Goal: Download file/media

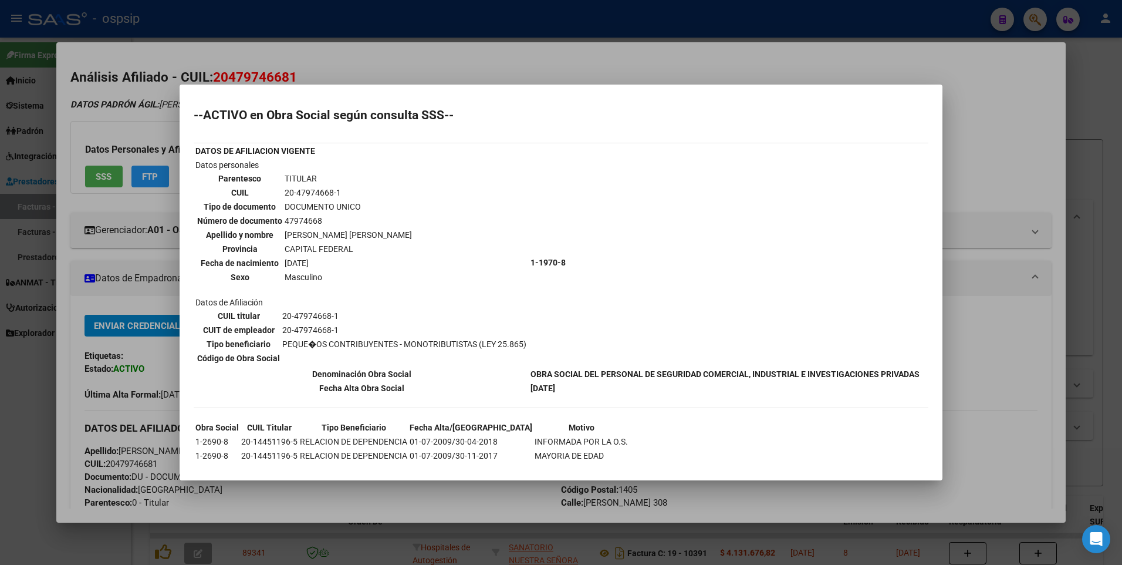
click at [979, 136] on div at bounding box center [561, 282] width 1122 height 565
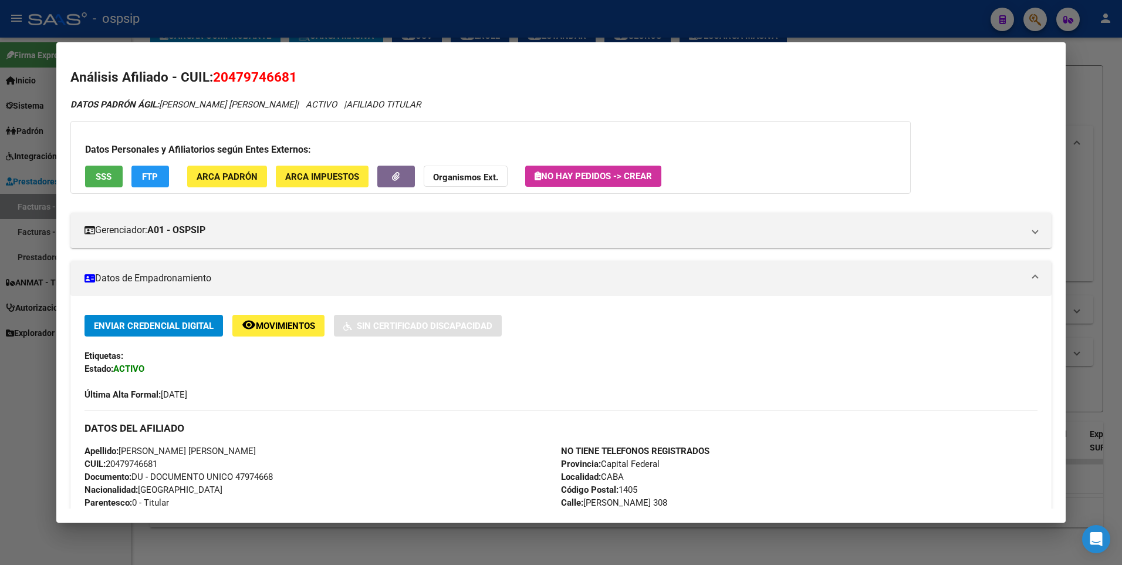
click at [1102, 94] on div at bounding box center [561, 282] width 1122 height 565
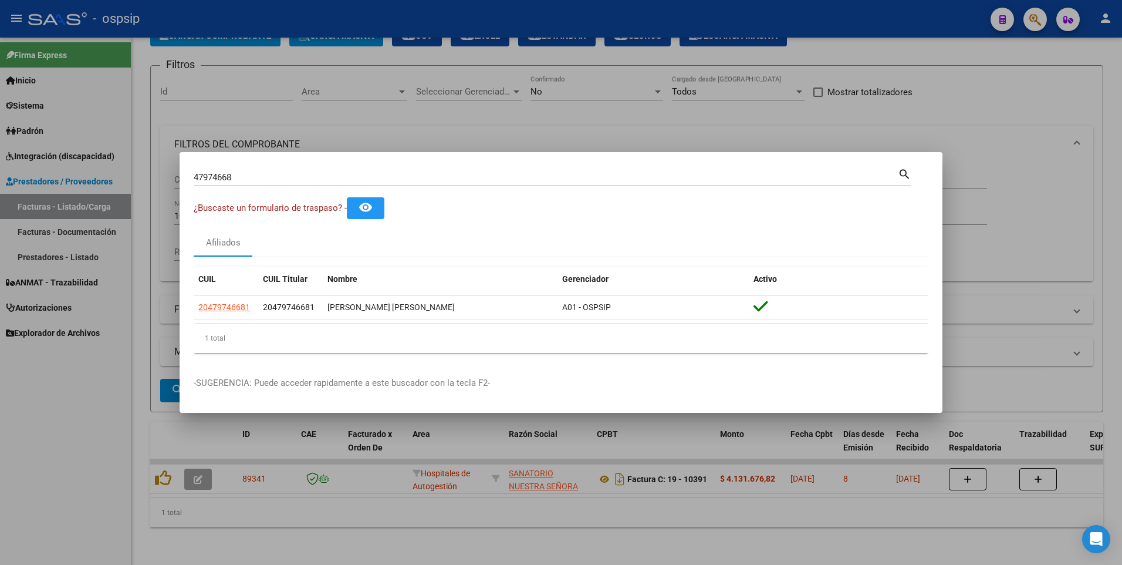
click at [396, 134] on div at bounding box center [561, 282] width 1122 height 565
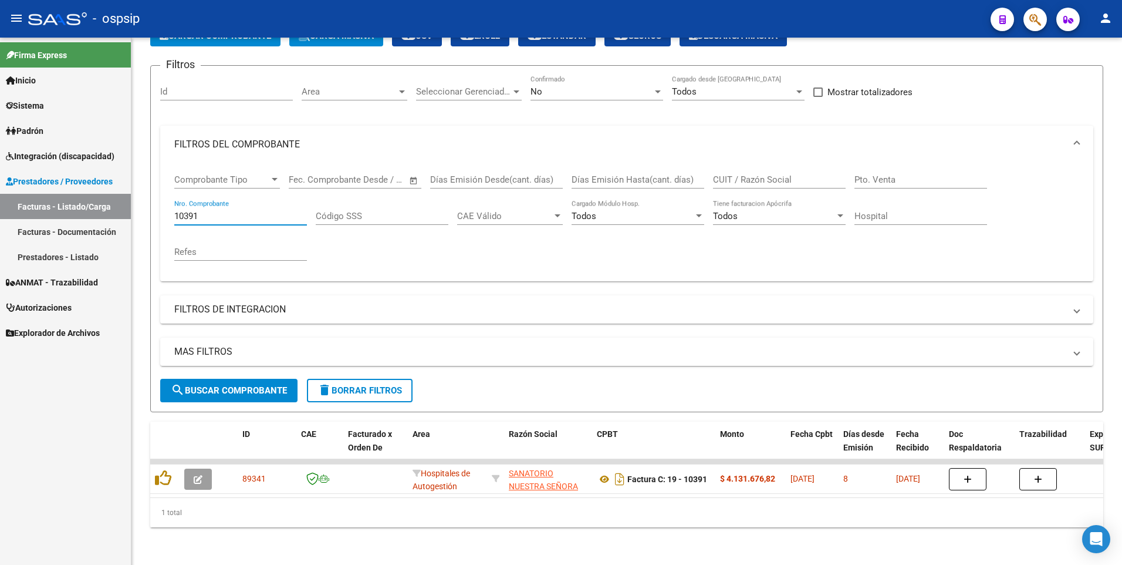
drag, startPoint x: 205, startPoint y: 207, endPoint x: 119, endPoint y: 232, distance: 89.9
click at [119, 232] on mat-sidenav-container "Firma Express Inicio Calendario SSS Instructivos Contacto OS Sistema Usuarios T…" at bounding box center [561, 301] width 1122 height 527
click at [756, 174] on input "CUIT / Razón Social" at bounding box center [779, 179] width 133 height 11
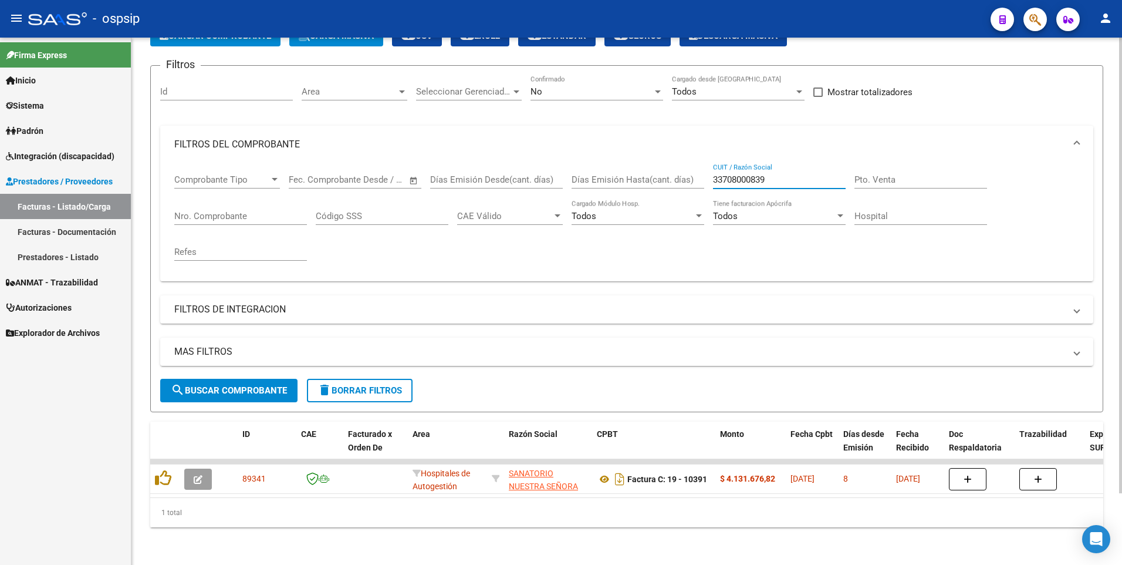
type input "33708000839"
click at [567, 86] on div "No" at bounding box center [592, 91] width 122 height 11
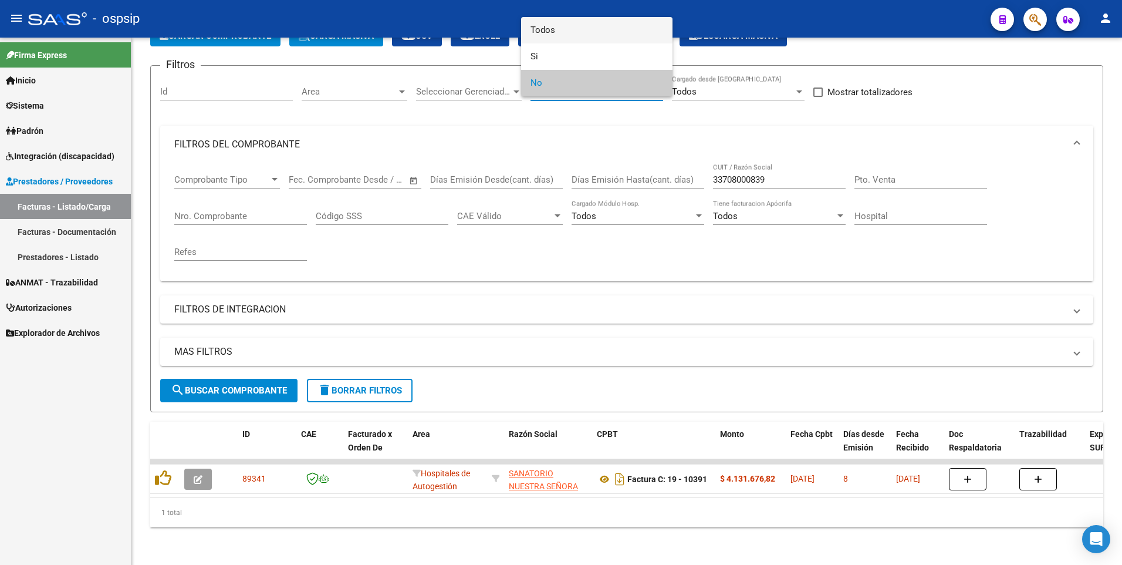
click at [562, 34] on span "Todos" at bounding box center [597, 30] width 133 height 26
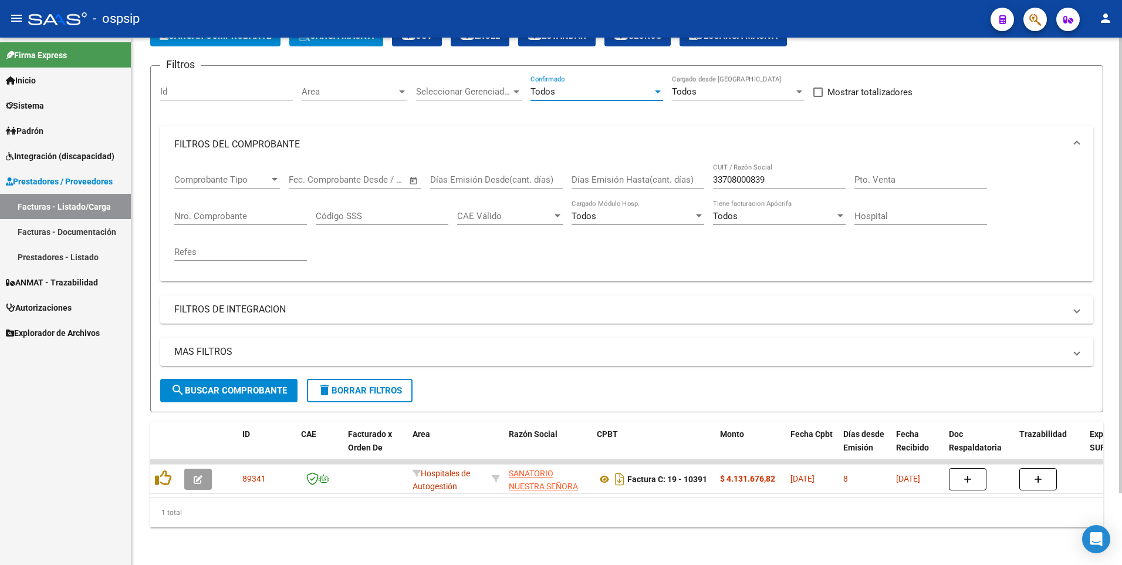
click at [245, 385] on span "search Buscar Comprobante" at bounding box center [229, 390] width 116 height 11
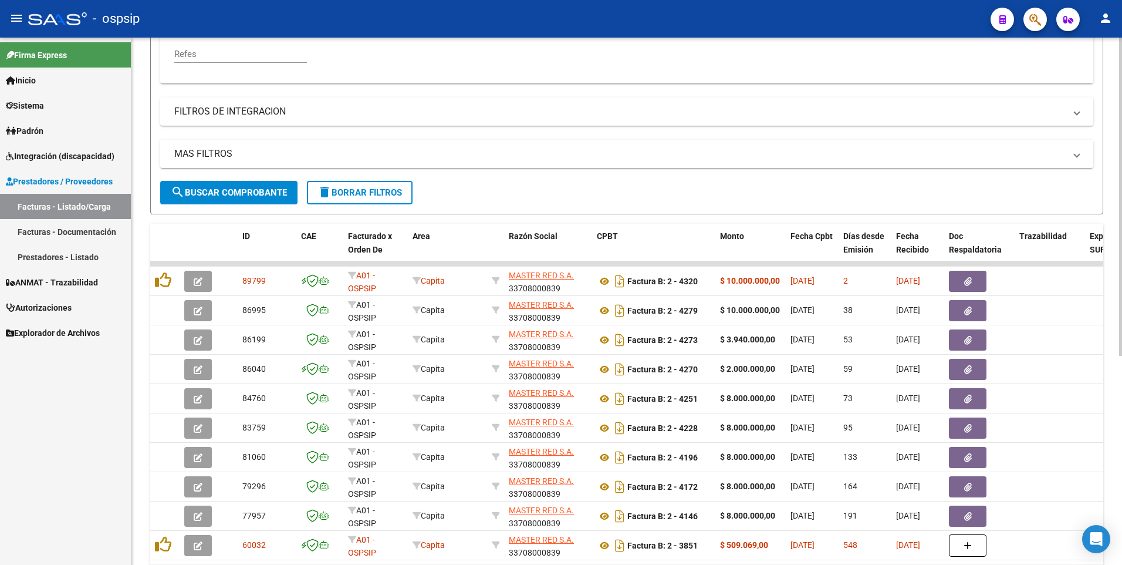
scroll to position [347, 0]
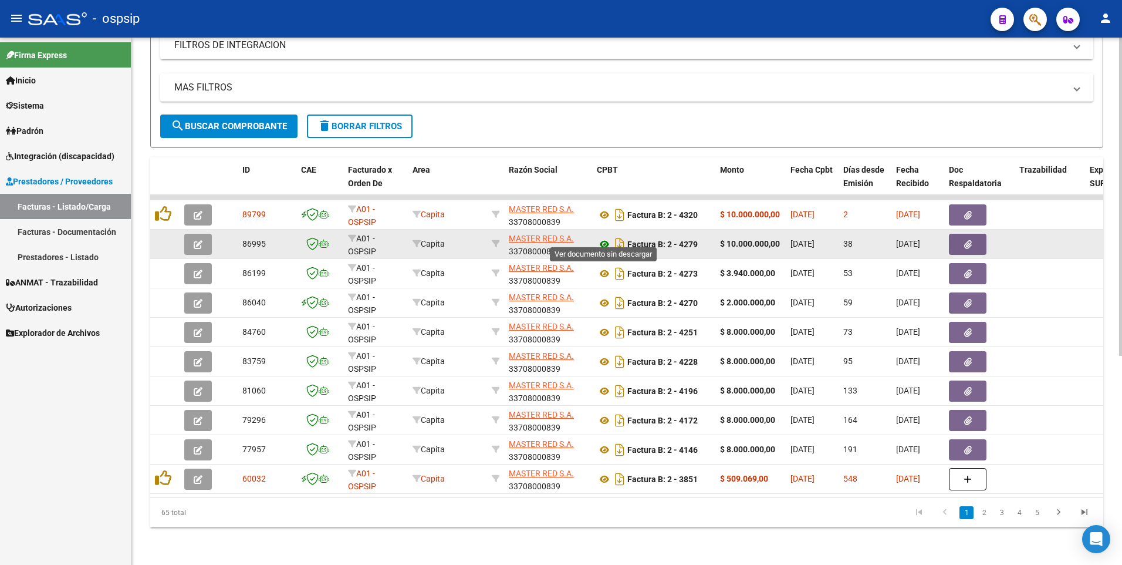
click at [603, 237] on icon at bounding box center [604, 244] width 15 height 14
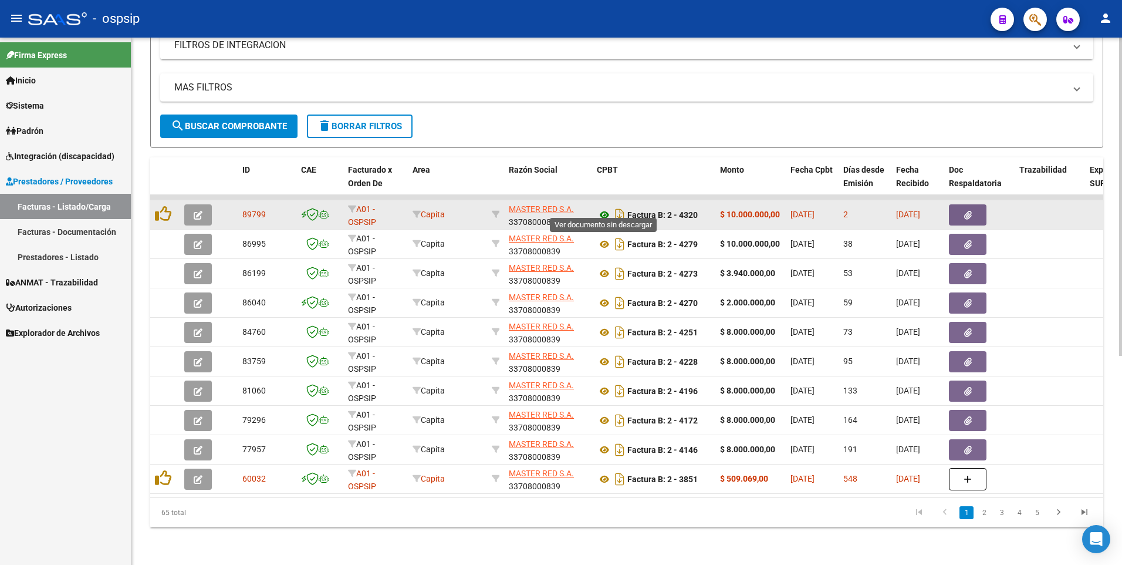
click at [605, 208] on icon at bounding box center [604, 215] width 15 height 14
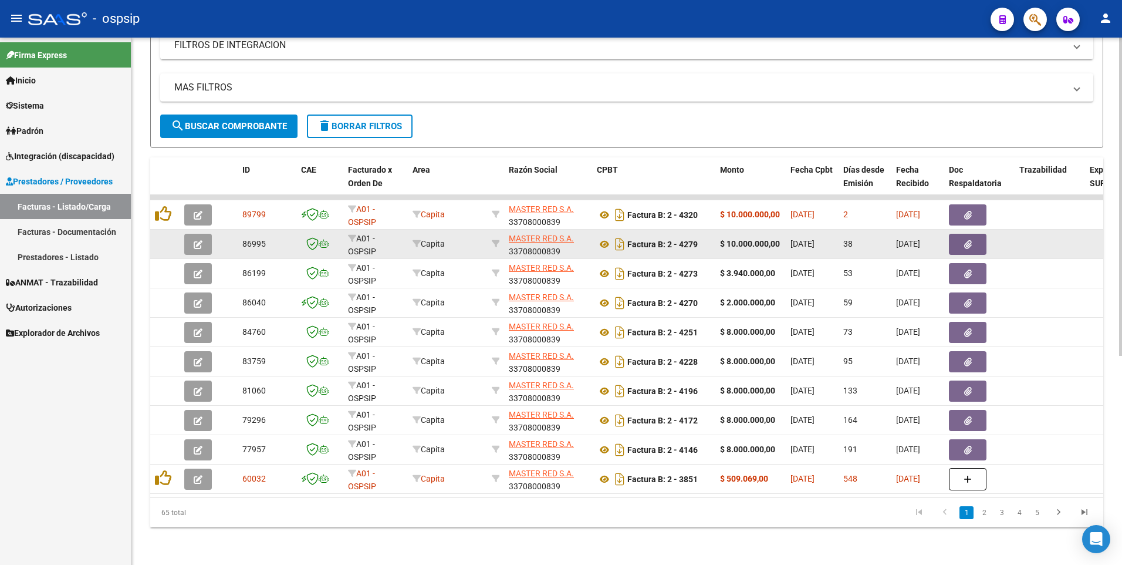
scroll to position [112, 0]
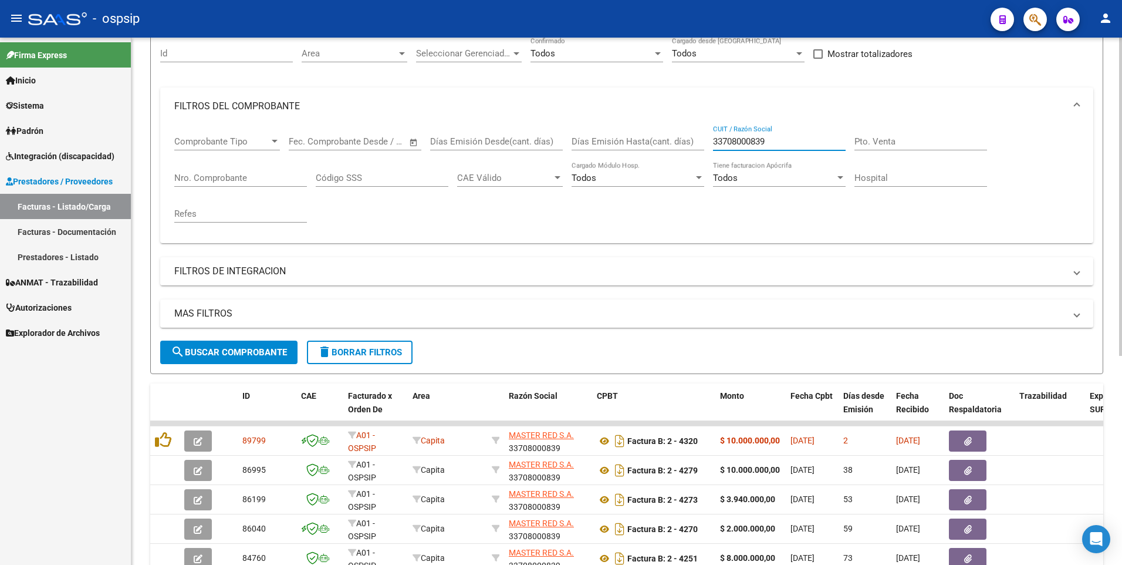
drag, startPoint x: 788, startPoint y: 140, endPoint x: 547, endPoint y: 166, distance: 242.6
click at [550, 165] on div "Comprobante Tipo Comprobante Tipo Fecha inicio – Fecha fin Fec. Comprobante Des…" at bounding box center [626, 179] width 905 height 109
click at [272, 183] on div "Nro. Comprobante" at bounding box center [240, 173] width 133 height 25
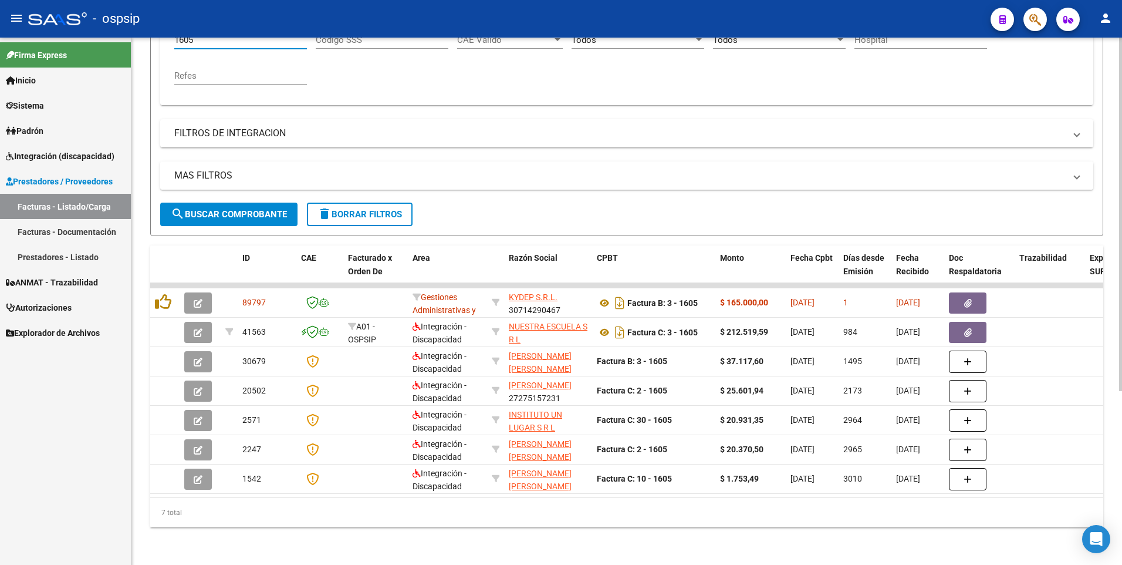
scroll to position [259, 0]
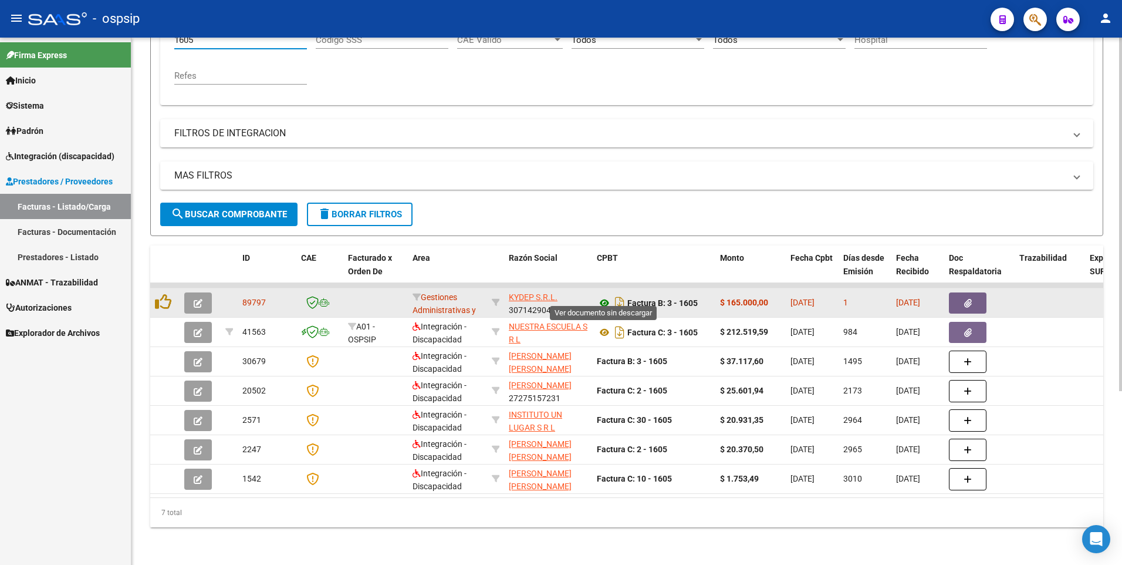
type input "1605"
click at [602, 296] on icon at bounding box center [604, 303] width 15 height 14
click at [962, 292] on button "button" at bounding box center [968, 302] width 38 height 21
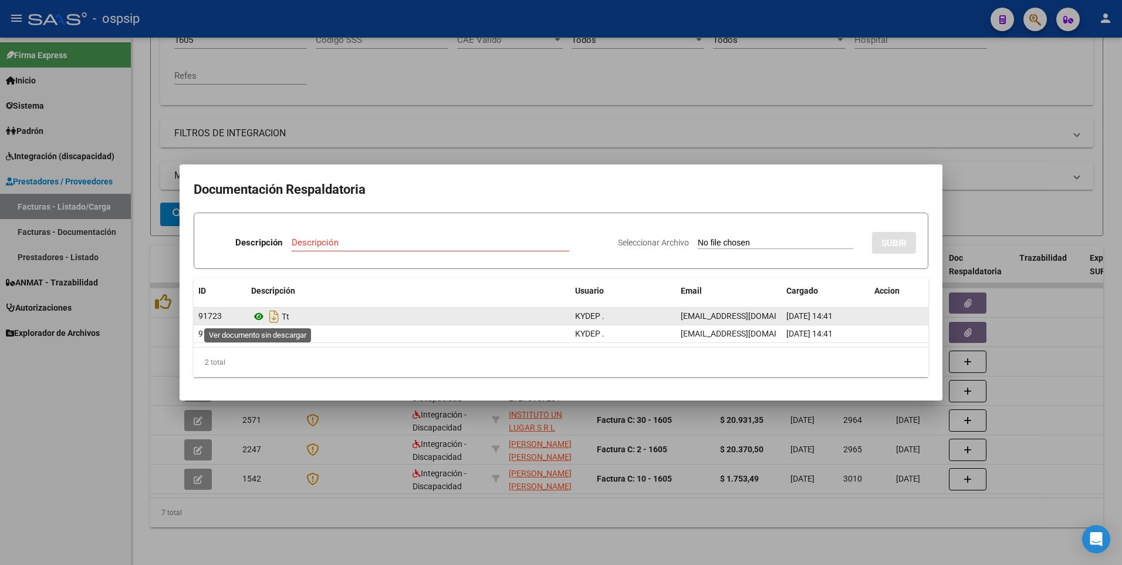
click at [256, 315] on icon at bounding box center [258, 316] width 15 height 14
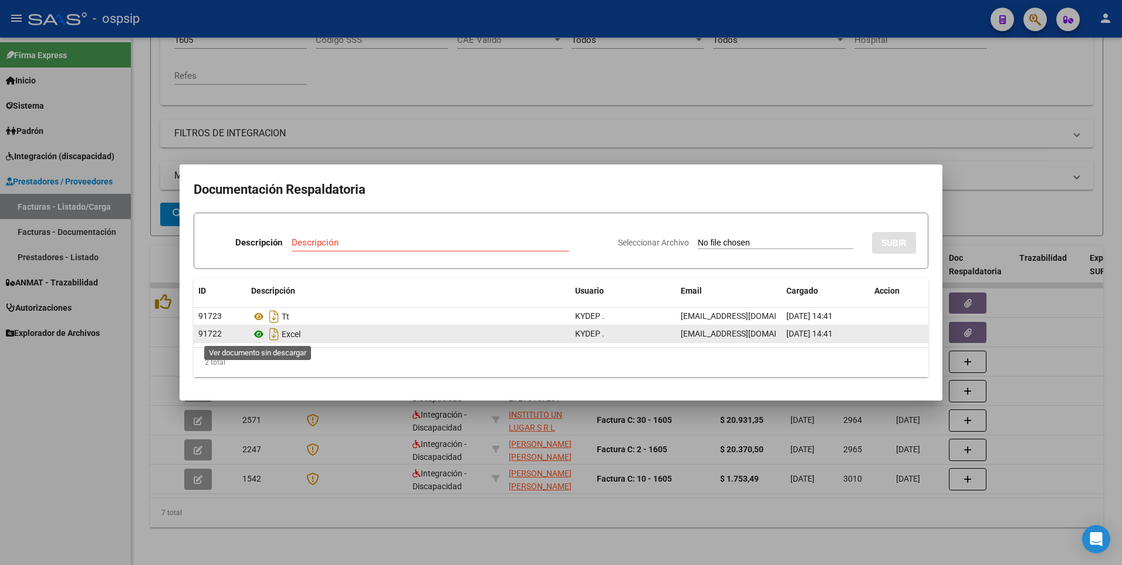
click at [256, 335] on icon at bounding box center [258, 334] width 15 height 14
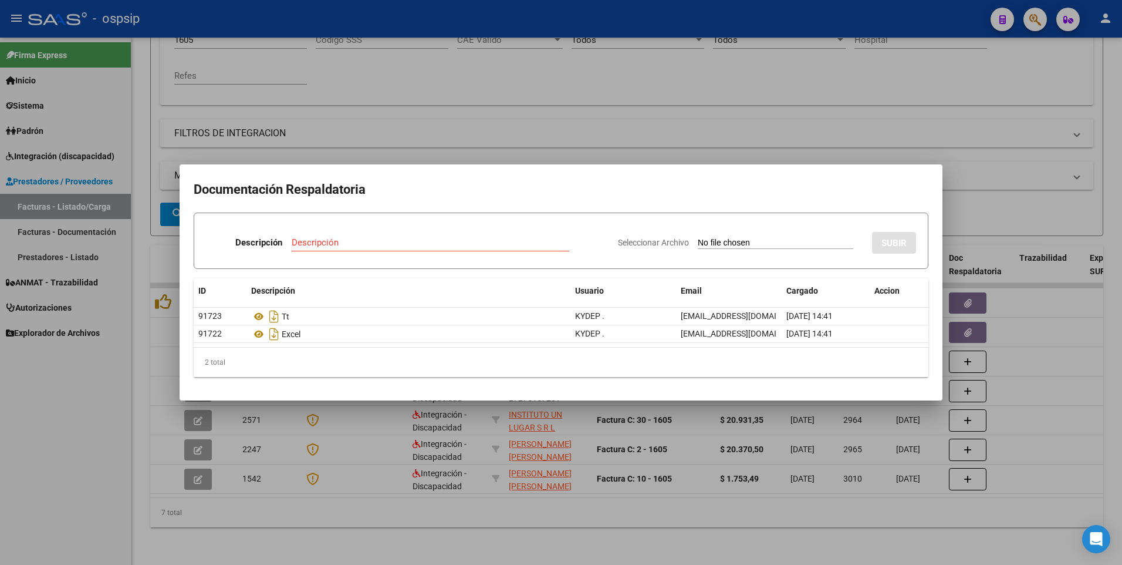
click at [465, 106] on div at bounding box center [561, 282] width 1122 height 565
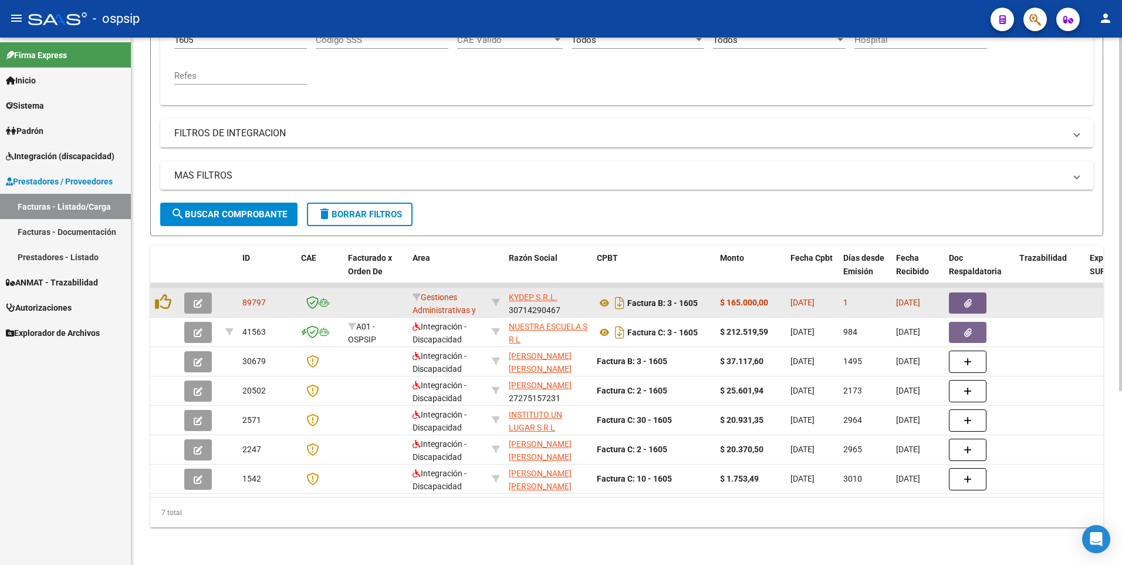
click at [968, 299] on icon "button" at bounding box center [968, 303] width 8 height 9
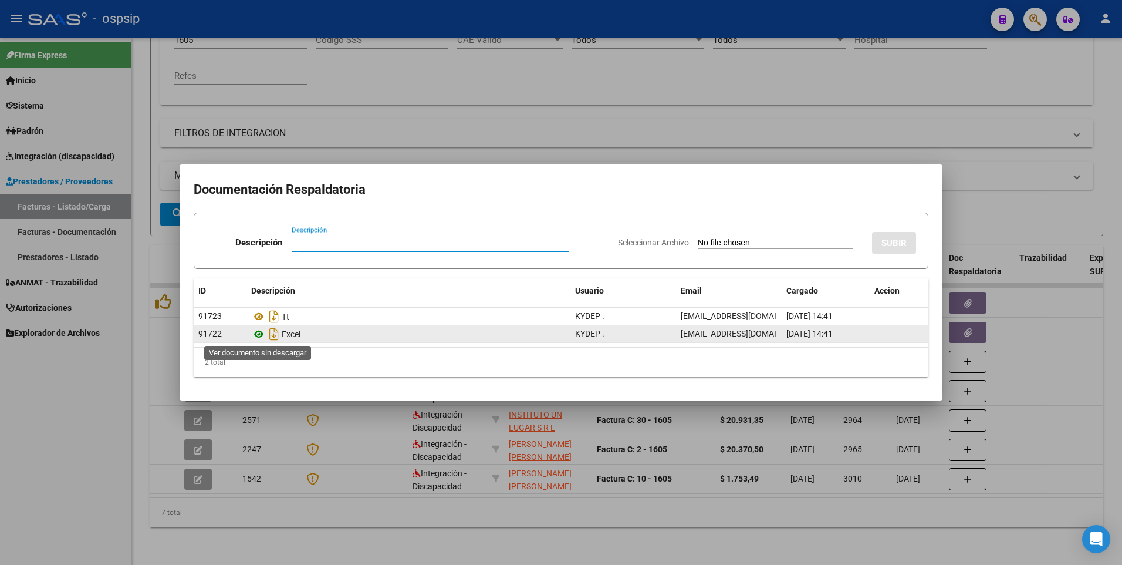
click at [259, 336] on icon at bounding box center [258, 334] width 15 height 14
